Goal: Task Accomplishment & Management: Use online tool/utility

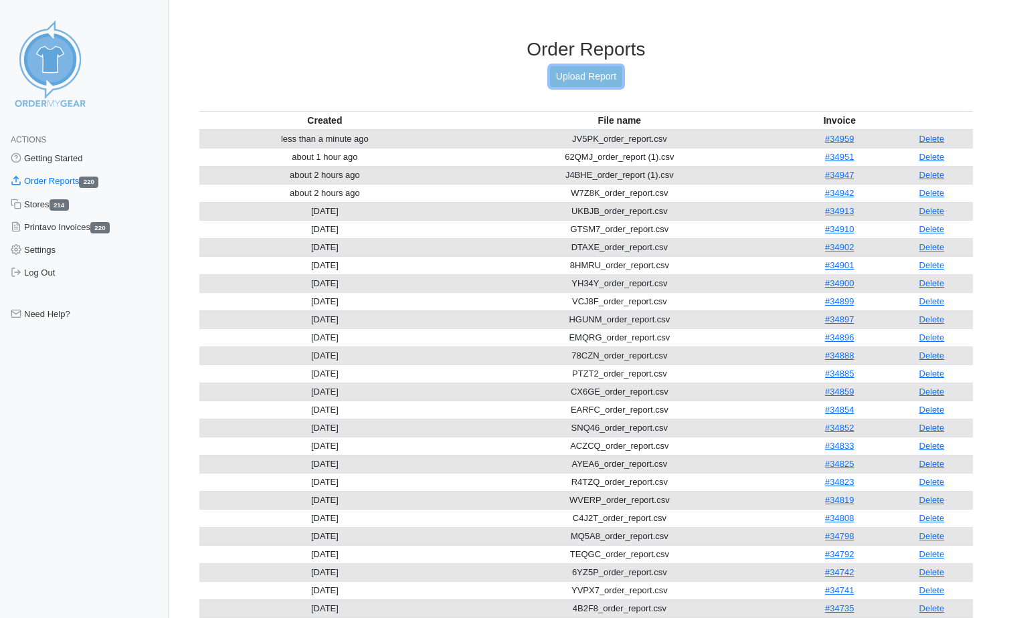
click at [583, 81] on link "Upload Report" at bounding box center [586, 76] width 72 height 21
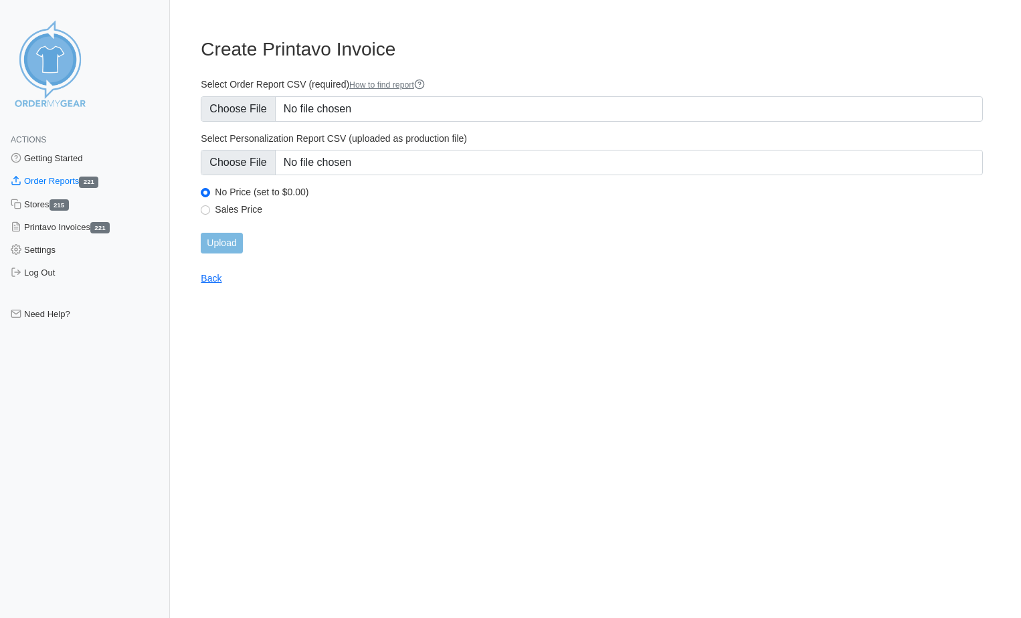
type input "C:\fakepath\YGJZU_order_report (1).csv"
click at [214, 247] on input "Upload" at bounding box center [221, 243] width 41 height 21
